Goal: Task Accomplishment & Management: Manage account settings

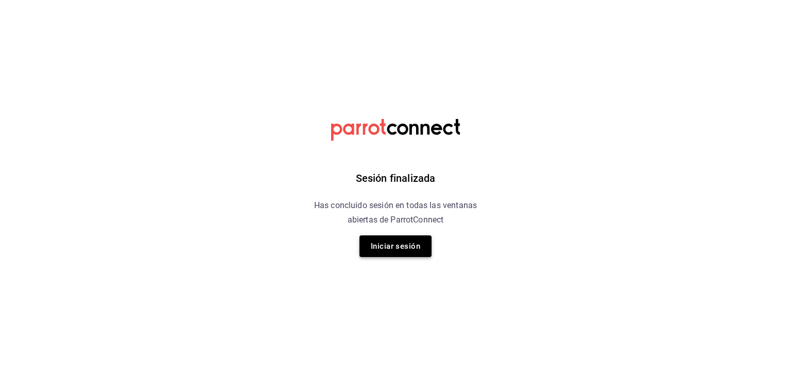
click at [391, 242] on button "Iniciar sesión" at bounding box center [395, 246] width 72 height 22
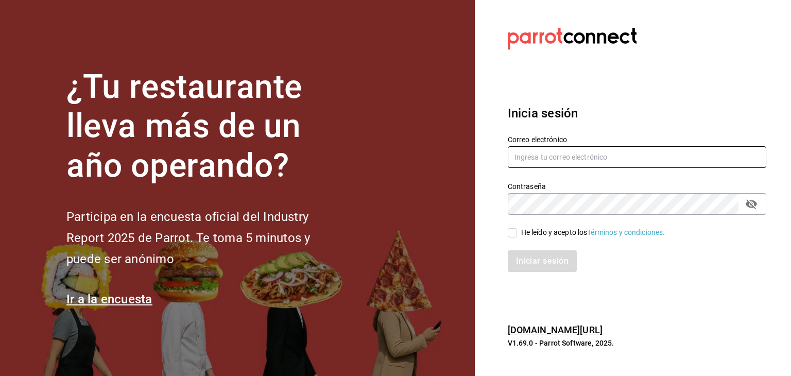
type input "[EMAIL_ADDRESS][DOMAIN_NAME]"
click at [752, 210] on button "passwordField" at bounding box center [752, 204] width 18 height 18
click at [509, 232] on input "He leído y acepto los Términos y condiciones." at bounding box center [512, 232] width 9 height 9
checkbox input "true"
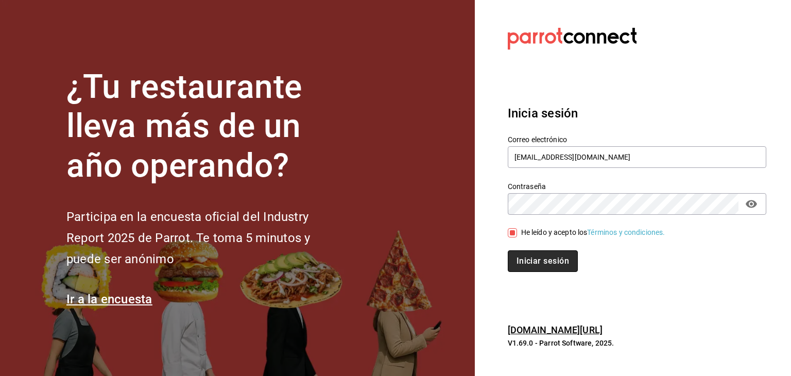
click at [525, 257] on button "Iniciar sesión" at bounding box center [543, 261] width 70 height 22
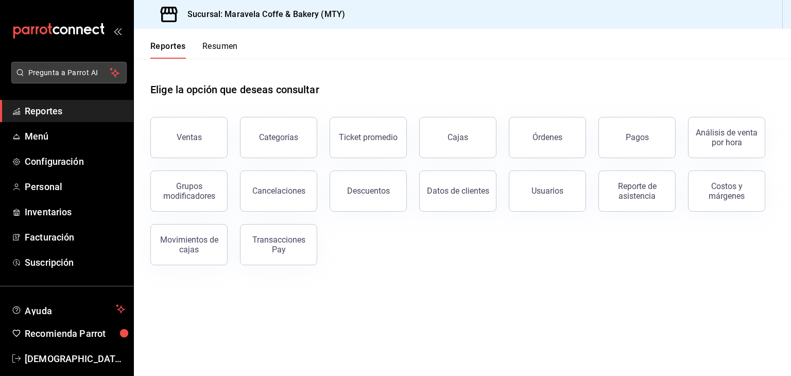
click at [87, 72] on span "Pregunta a Parrot AI" at bounding box center [69, 72] width 82 height 11
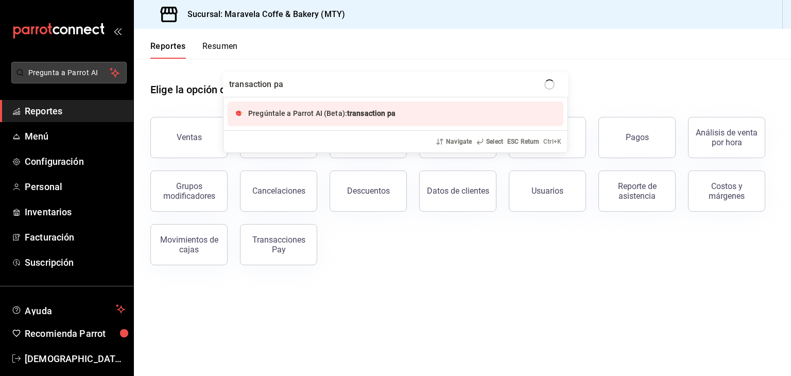
type input "transaction pay"
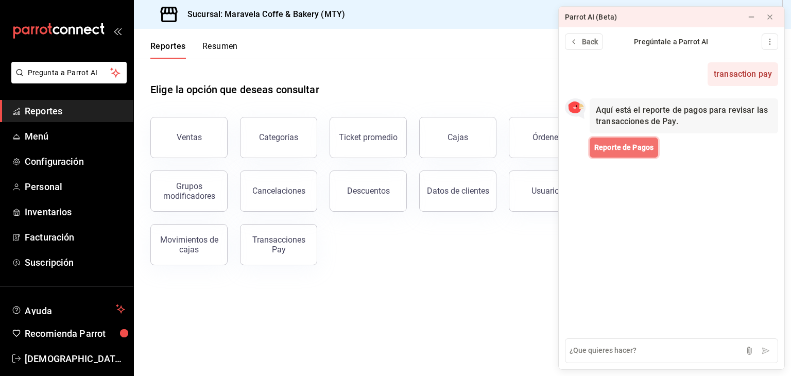
click at [609, 149] on span "Reporte de Pagos" at bounding box center [623, 147] width 59 height 11
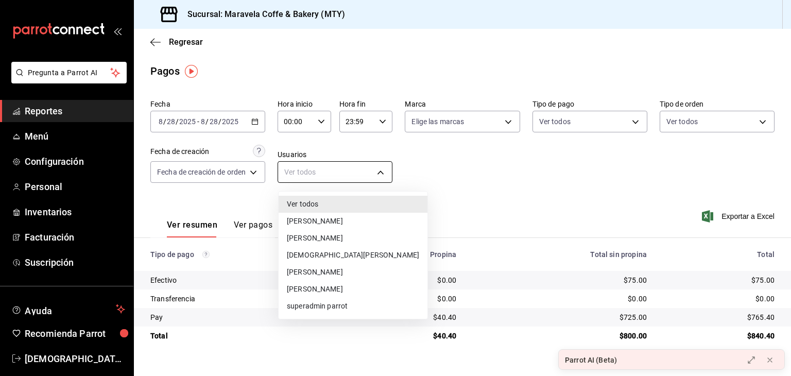
click at [319, 171] on body "Pregunta a Parrot AI Reportes Menú Configuración Personal Inventarios Facturaci…" at bounding box center [395, 188] width 791 height 376
click at [319, 171] on div at bounding box center [395, 188] width 791 height 376
click at [319, 171] on body "Pregunta a Parrot AI Reportes Menú Configuración Personal Inventarios Facturaci…" at bounding box center [395, 188] width 791 height 376
click at [494, 188] on div at bounding box center [395, 188] width 791 height 376
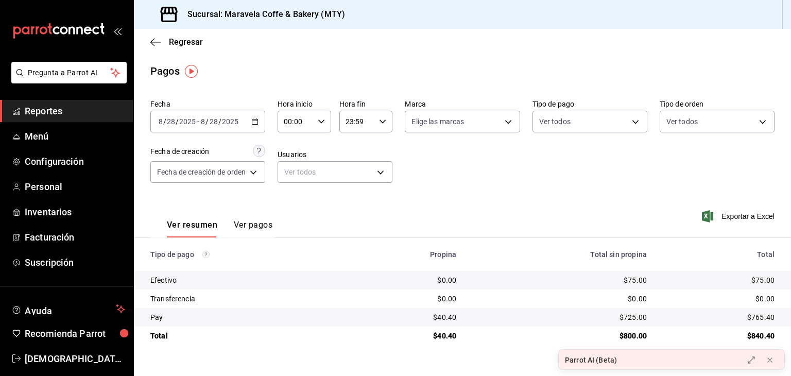
click at [246, 223] on button "Ver pagos" at bounding box center [253, 229] width 39 height 18
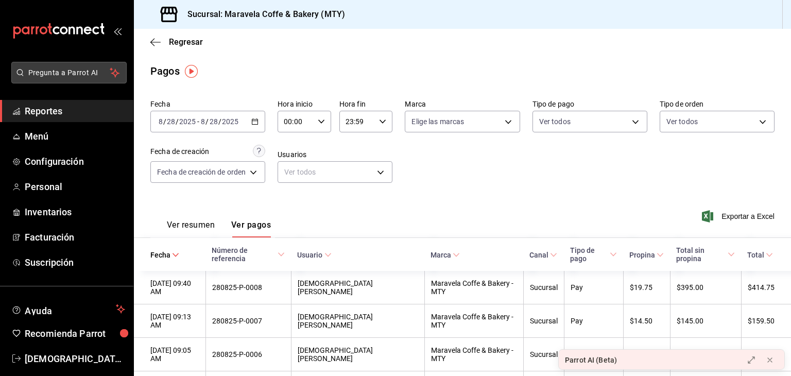
click at [79, 79] on button "Pregunta a Parrot AI" at bounding box center [68, 73] width 115 height 22
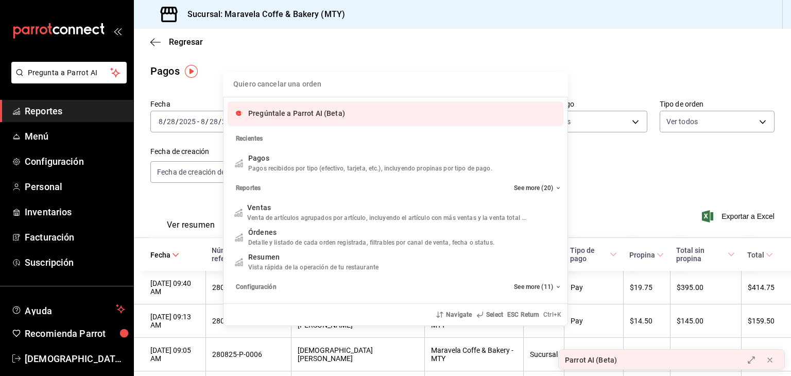
click at [328, 84] on input "Quiero cancelar una orden" at bounding box center [395, 84] width 333 height 25
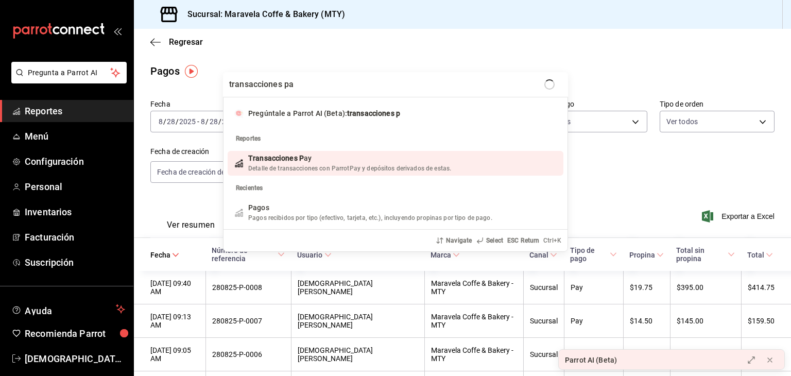
type input "transacciones pay"
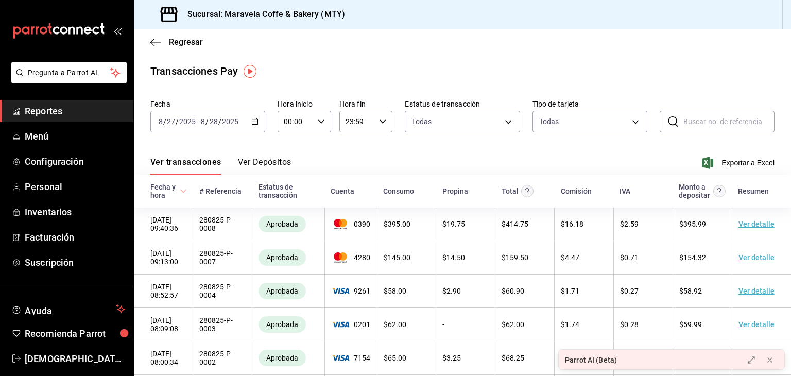
click at [101, 109] on span "Reportes" at bounding box center [75, 111] width 100 height 14
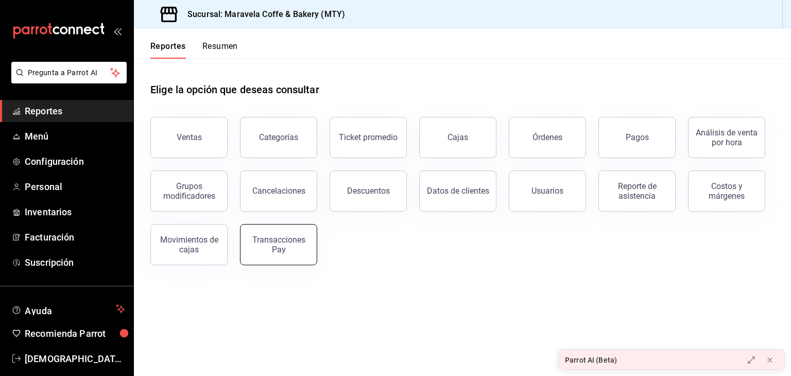
click at [274, 233] on button "Transacciones Pay" at bounding box center [278, 244] width 77 height 41
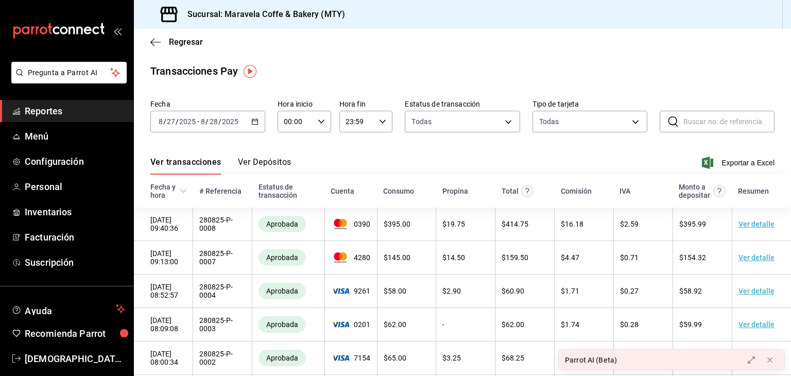
click at [276, 162] on button "Ver Depósitos" at bounding box center [265, 166] width 54 height 18
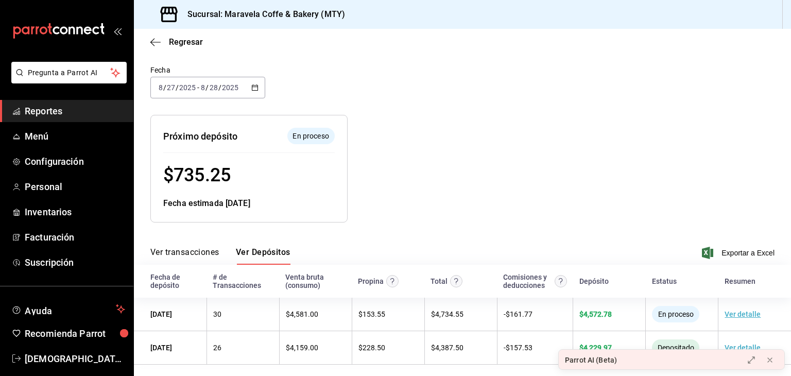
scroll to position [61, 0]
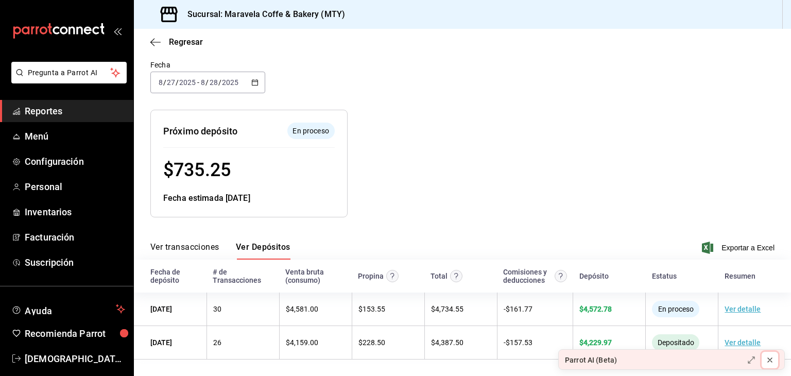
click at [771, 364] on div at bounding box center [770, 360] width 8 height 10
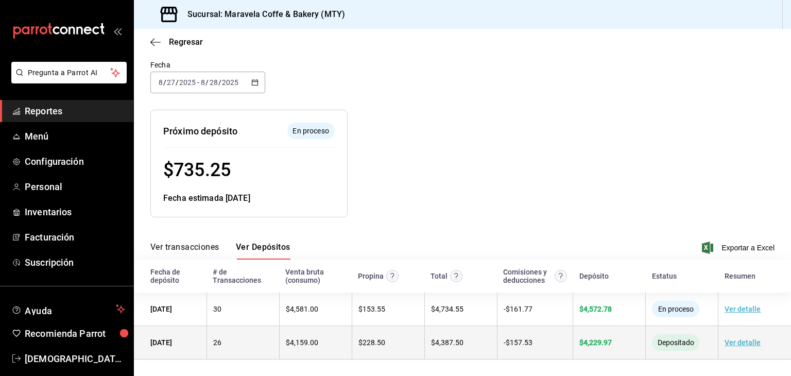
click at [746, 344] on link "Ver detalle" at bounding box center [743, 342] width 36 height 8
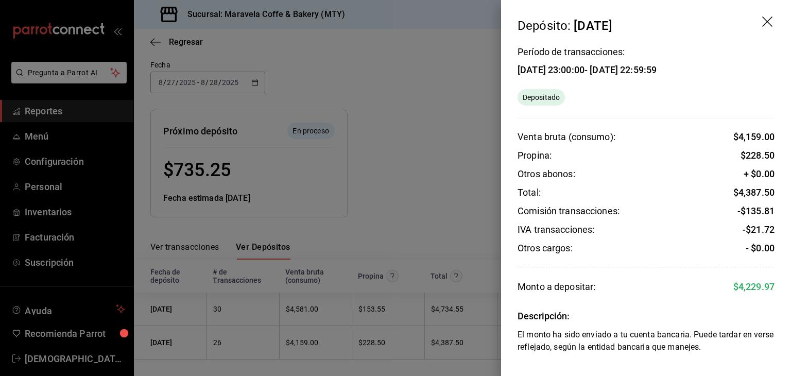
click at [766, 25] on icon "drag" at bounding box center [768, 22] width 12 height 12
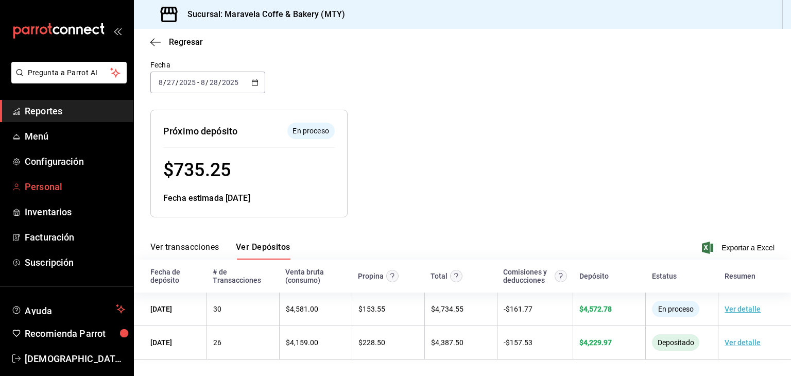
click at [67, 182] on span "Personal" at bounding box center [75, 187] width 100 height 14
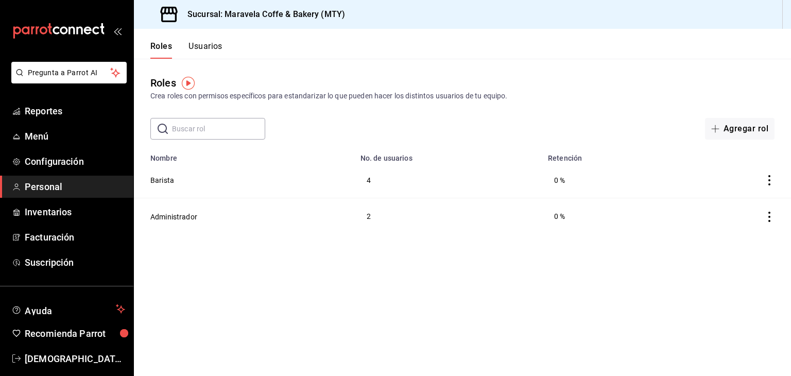
click at [766, 214] on icon "actions" at bounding box center [769, 217] width 10 height 10
click at [410, 219] on div at bounding box center [395, 188] width 791 height 376
click at [183, 217] on button "Administrador" at bounding box center [173, 217] width 47 height 10
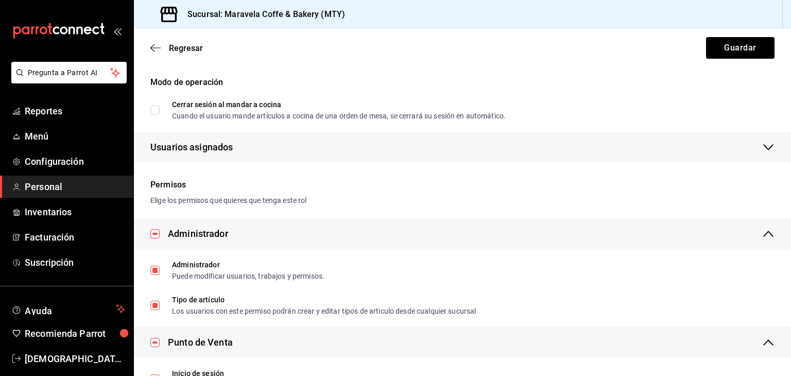
scroll to position [128, 0]
click at [64, 192] on span "Personal" at bounding box center [75, 187] width 100 height 14
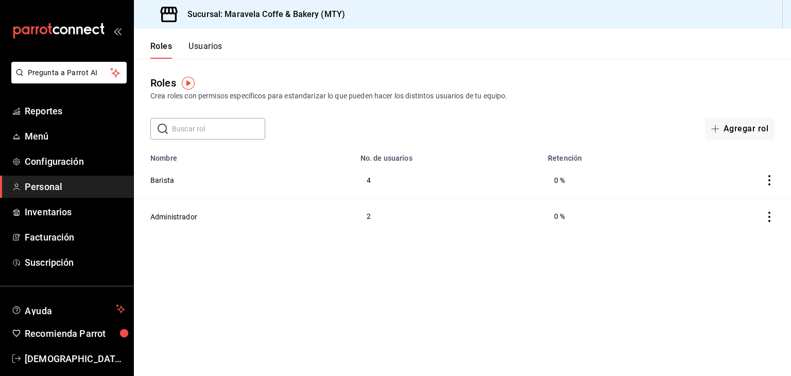
click at [198, 46] on button "Usuarios" at bounding box center [205, 50] width 34 height 18
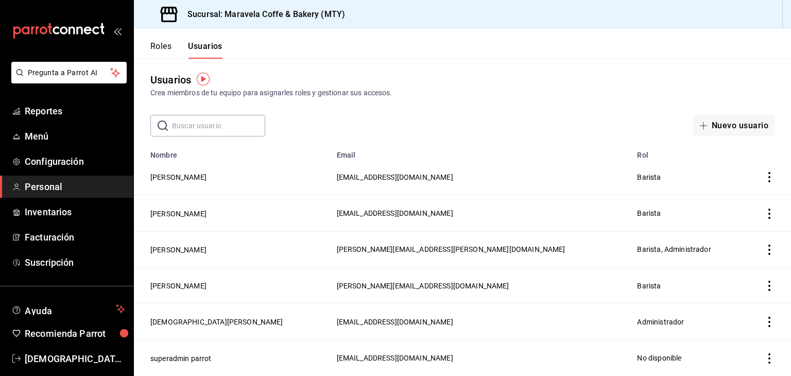
scroll to position [4, 0]
